Goal: Check status: Check status

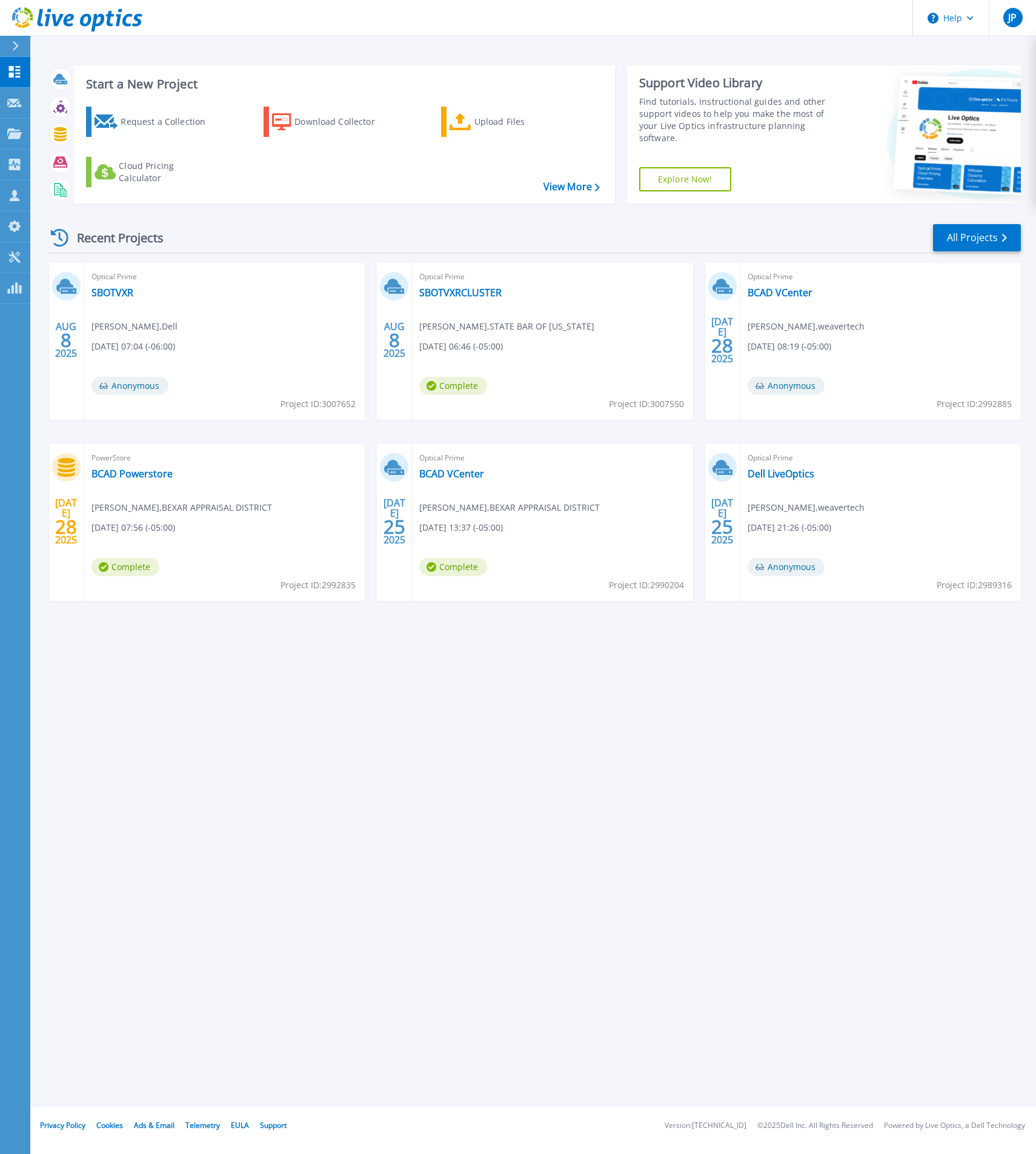
click at [250, 527] on div "PowerStore BCAD Powerstore Daniel Smith , BEXAR APPRAISAL DISTRICT 07/28/2025, …" at bounding box center [224, 522] width 281 height 157
click at [157, 474] on link "BCAD Powerstore" at bounding box center [131, 474] width 81 height 12
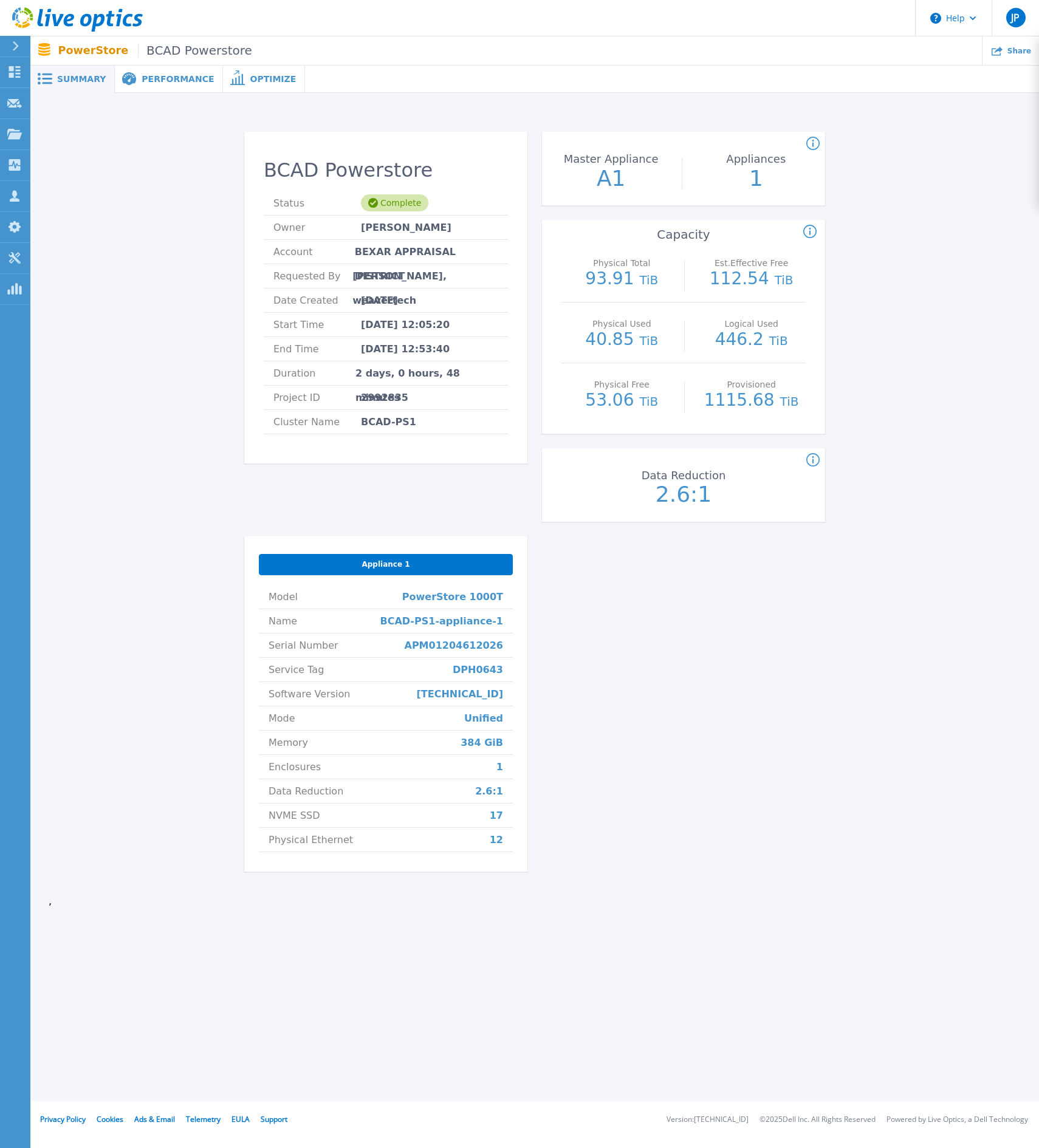
click at [953, 169] on div "BCAD Powerstore Status Complete Owner [PERSON_NAME] Account BEXAR APPRAISAL DIS…" at bounding box center [535, 504] width 973 height 783
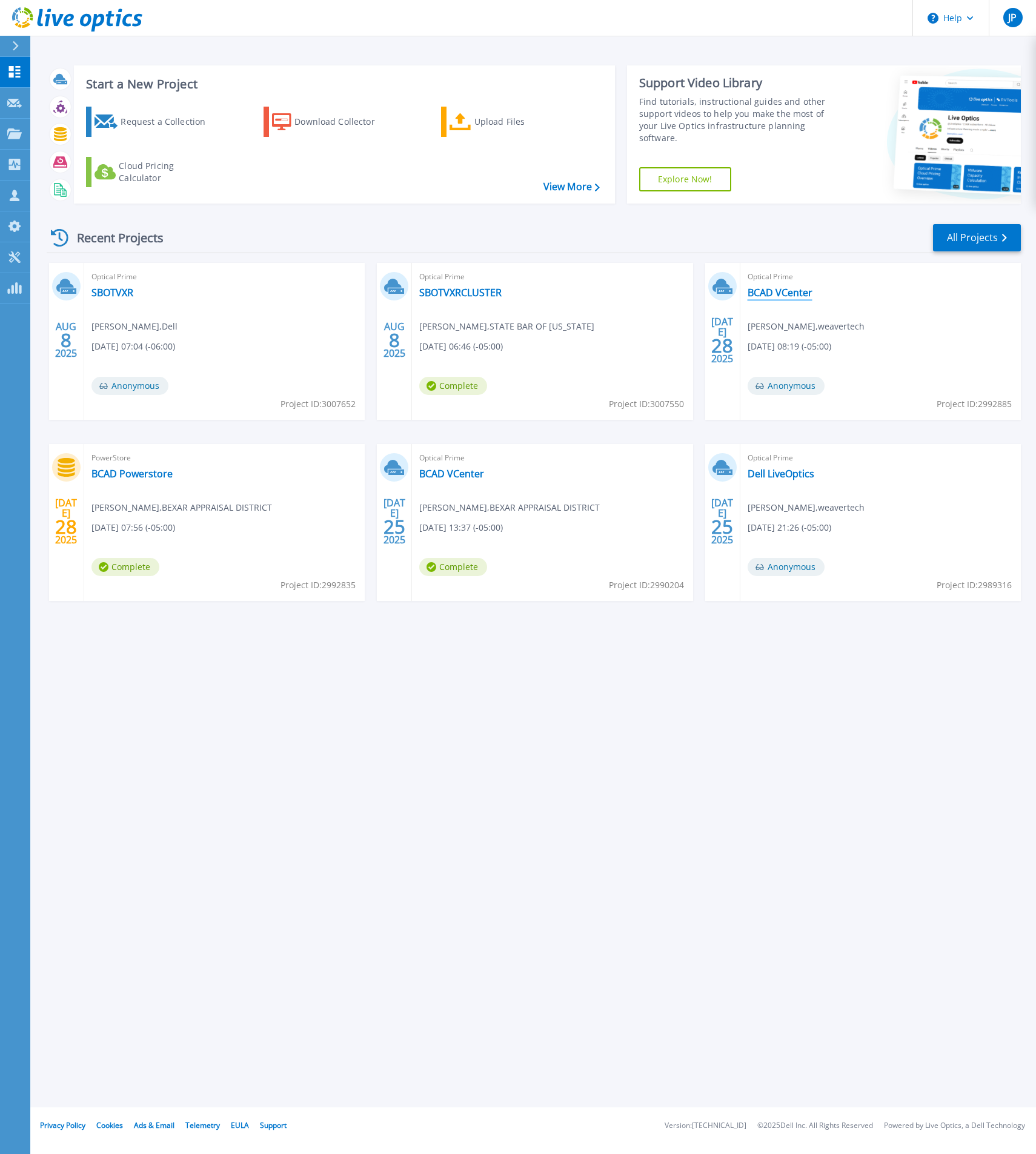
click at [791, 297] on link "BCAD VCenter" at bounding box center [780, 292] width 65 height 12
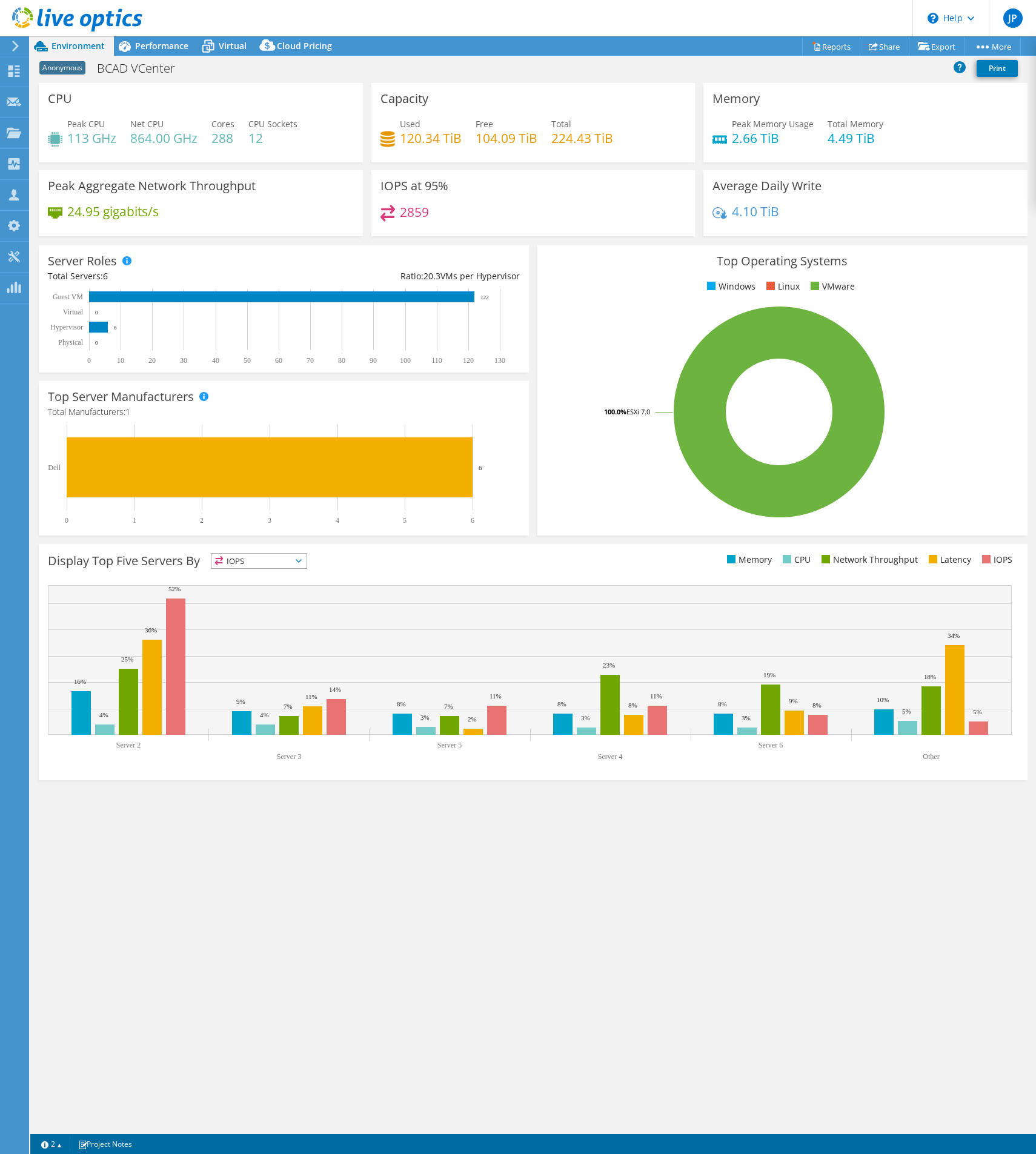
click at [571, 197] on div "IOPS at 95% 2859" at bounding box center [533, 203] width 325 height 66
click at [188, 46] on div "Performance" at bounding box center [156, 46] width 84 height 20
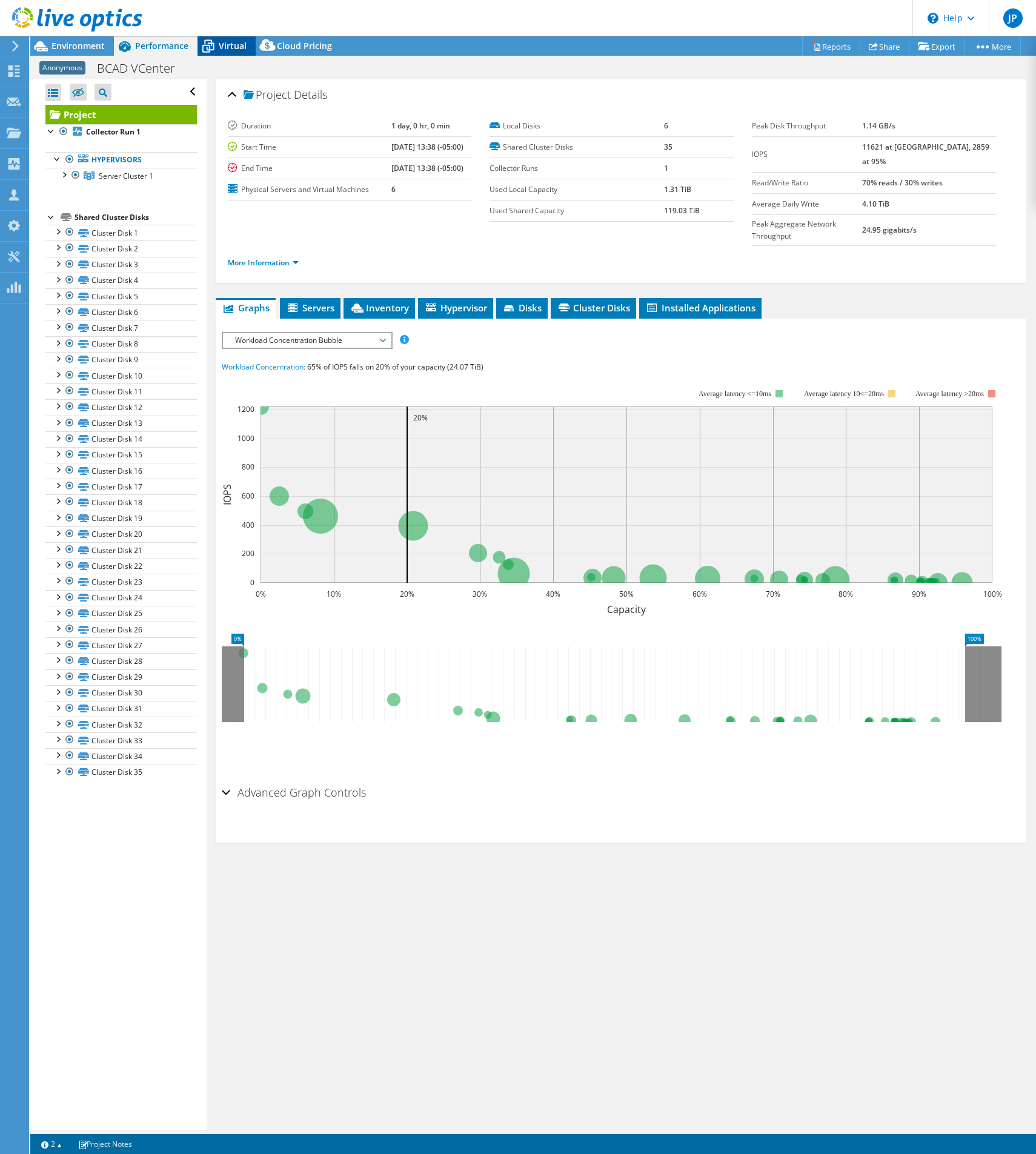
click at [211, 46] on icon at bounding box center [208, 46] width 21 height 21
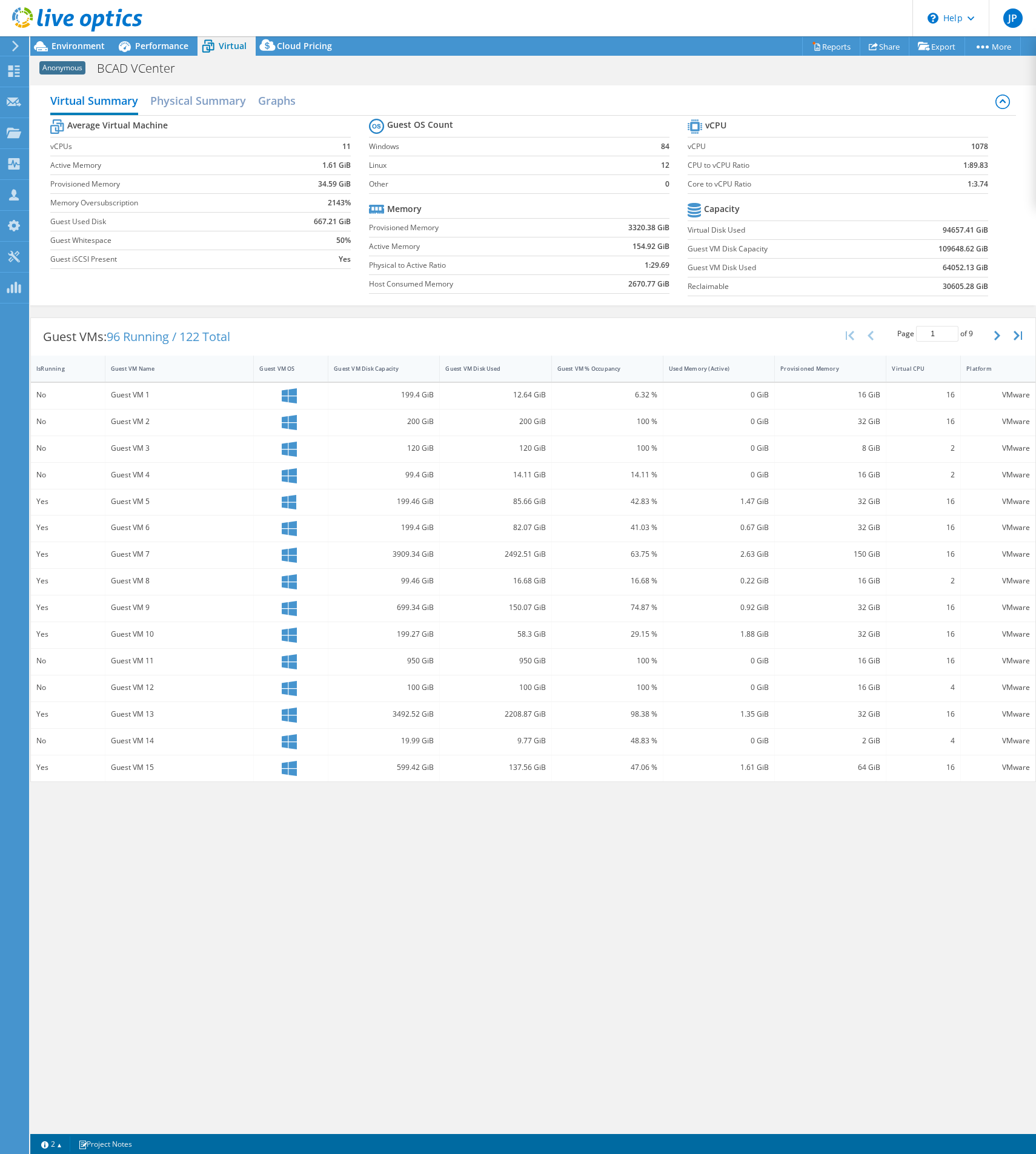
click at [741, 221] on td "Virtual Disk Used" at bounding box center [783, 230] width 190 height 19
